Goal: Task Accomplishment & Management: Manage account settings

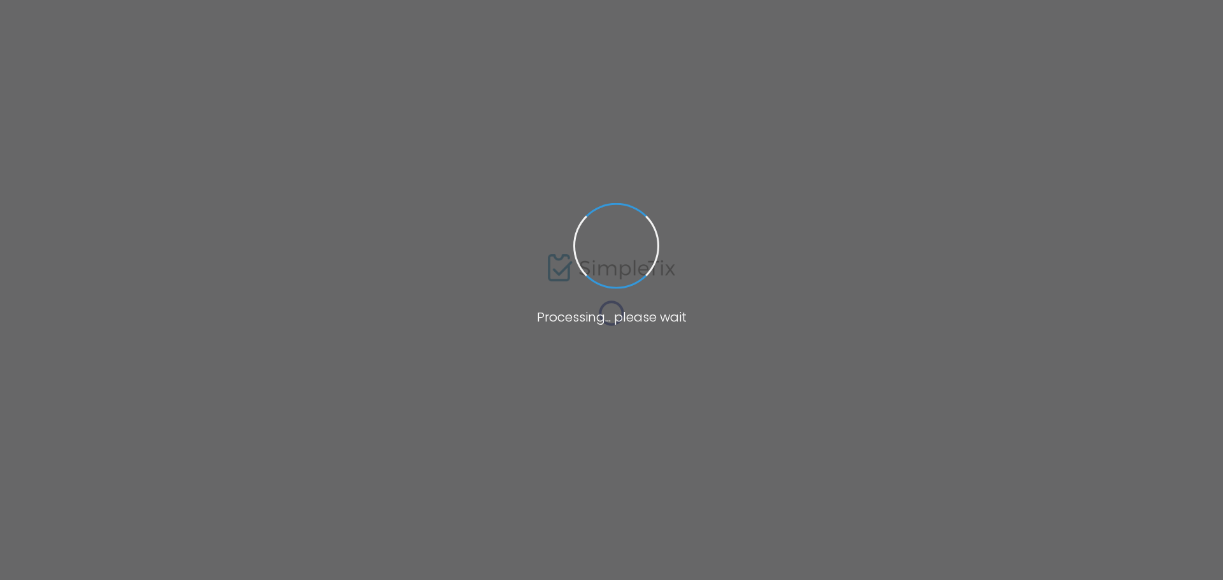
type input "[URL][DOMAIN_NAME][PERSON_NAME]"
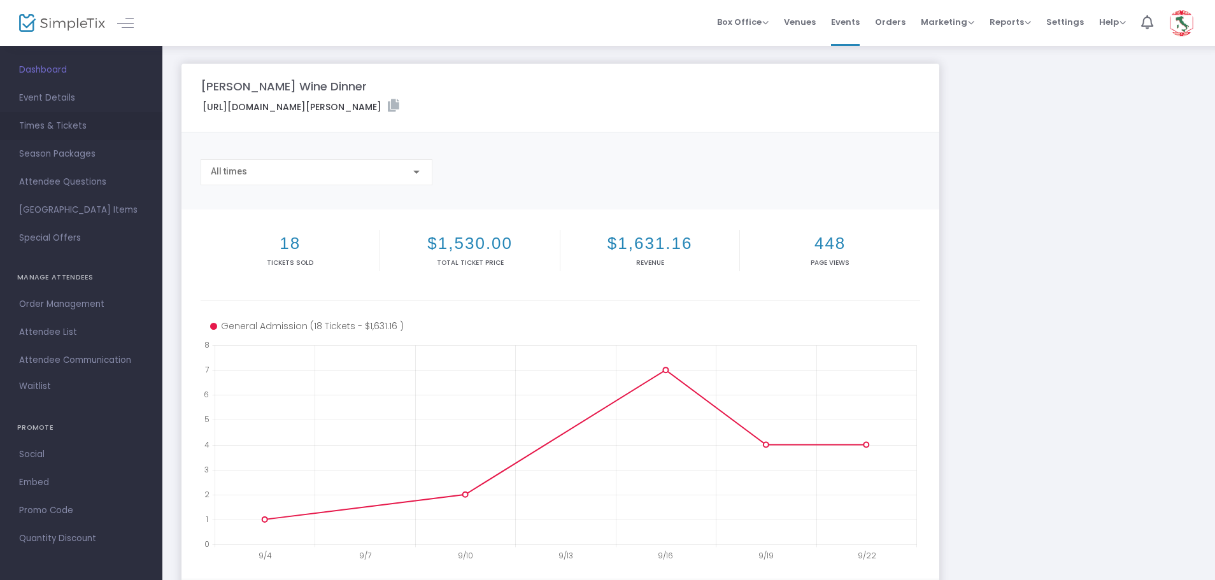
click at [37, 129] on span "Times & Tickets" at bounding box center [81, 126] width 124 height 17
